Goal: Task Accomplishment & Management: Use online tool/utility

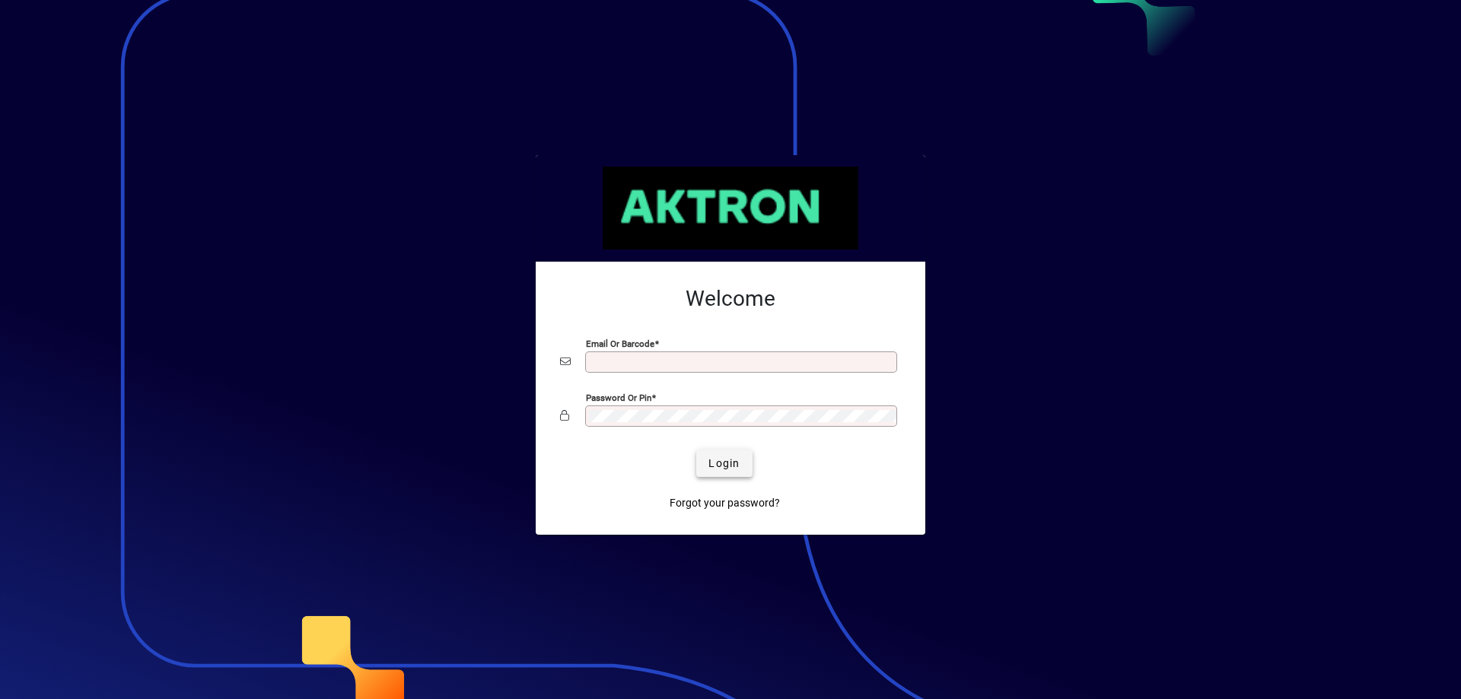
type input "**********"
click at [717, 462] on span "Login" at bounding box center [724, 464] width 31 height 16
